Goal: Check status

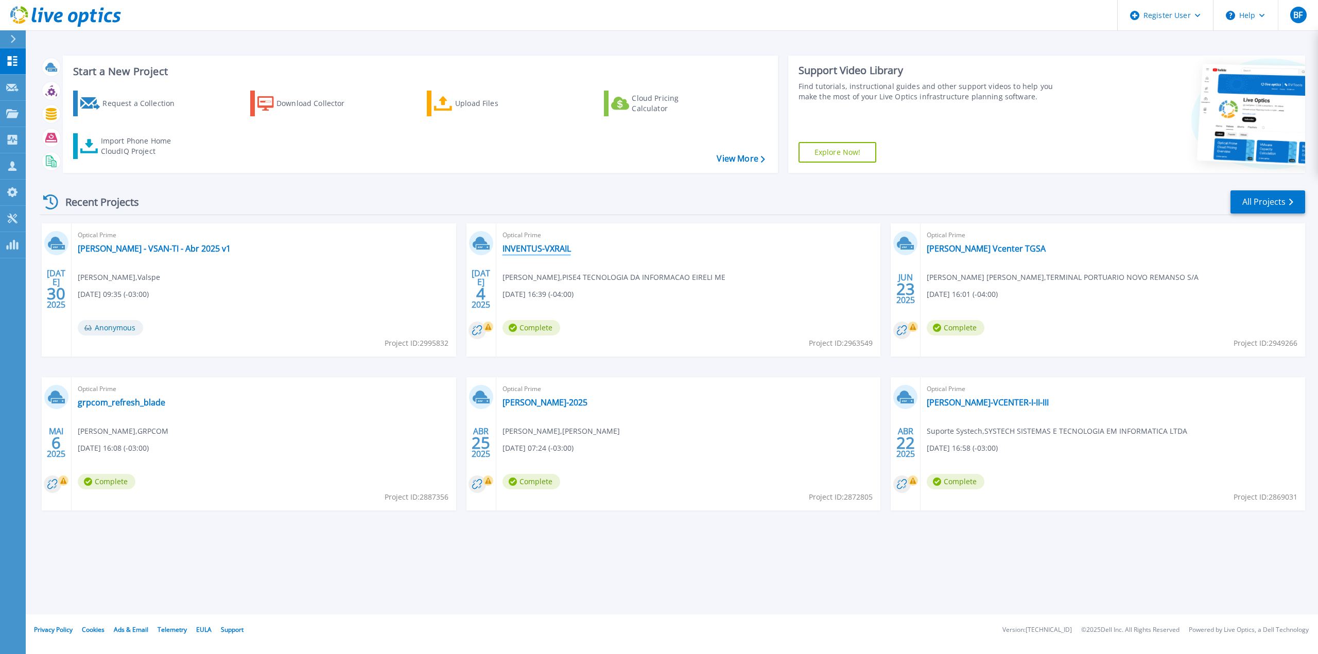
click at [552, 249] on link "INVENTUS-VXRAIL" at bounding box center [536, 248] width 68 height 10
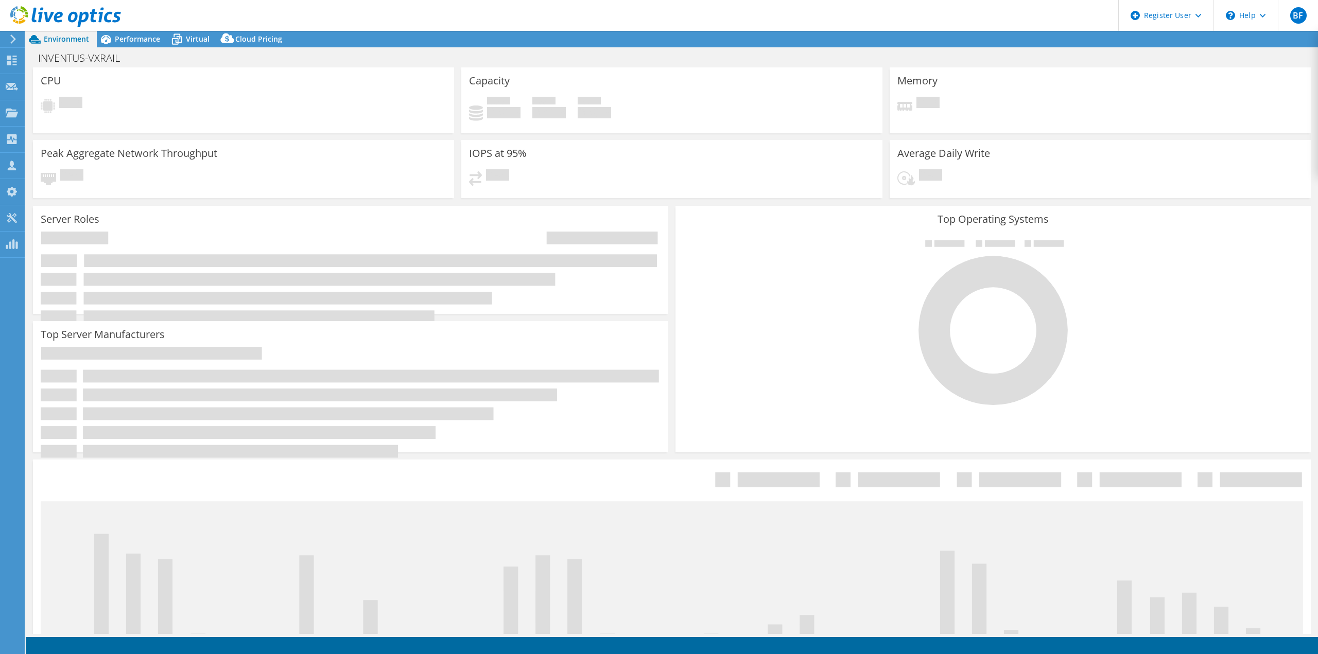
select select "USD"
